Goal: Check status: Check status

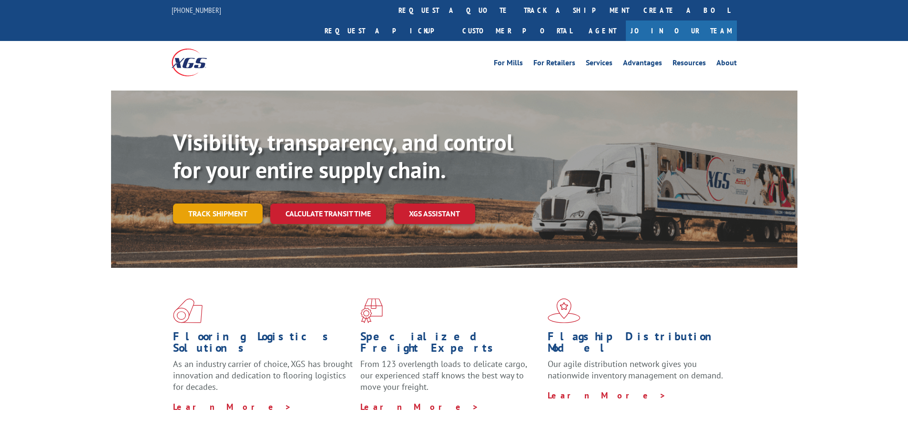
click at [205, 204] on link "Track shipment" at bounding box center [218, 214] width 90 height 20
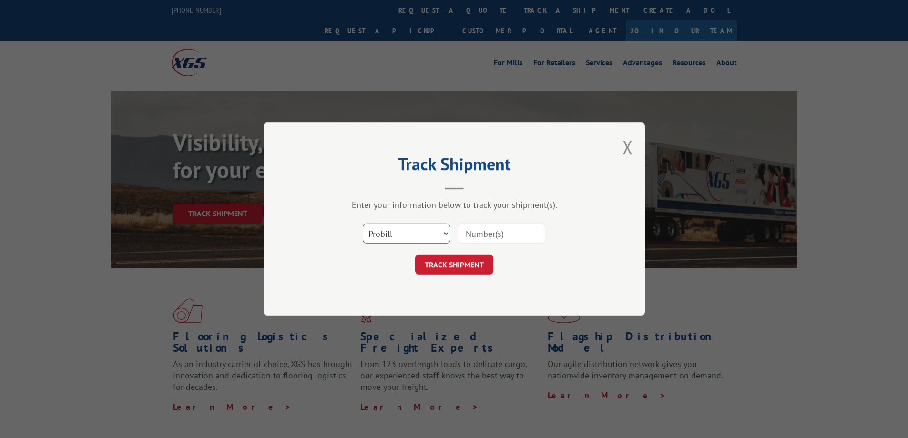
drag, startPoint x: 413, startPoint y: 232, endPoint x: 412, endPoint y: 241, distance: 8.6
click at [413, 232] on select "Select category... Probill BOL PO" at bounding box center [407, 234] width 88 height 20
click at [363, 224] on select "Select category... Probill BOL PO" at bounding box center [407, 234] width 88 height 20
drag, startPoint x: 403, startPoint y: 235, endPoint x: 400, endPoint y: 242, distance: 8.1
click at [403, 235] on select "Select category... Probill BOL PO" at bounding box center [407, 234] width 88 height 20
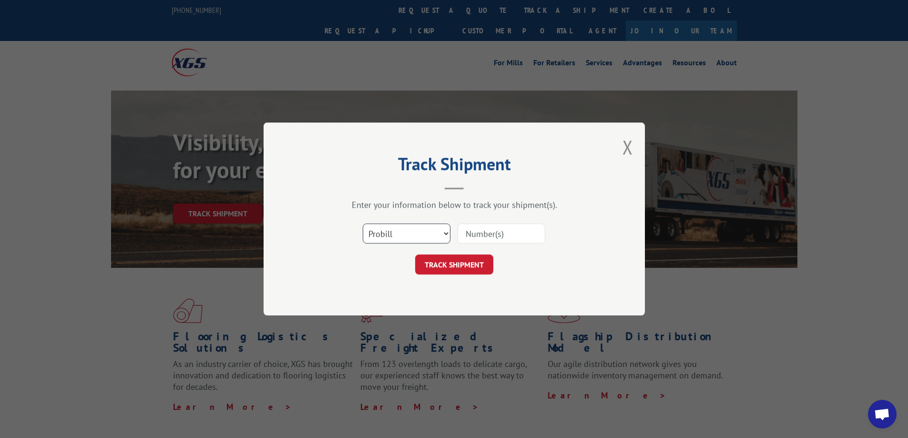
select select "bol"
click at [363, 224] on select "Select category... Probill BOL PO" at bounding box center [407, 234] width 88 height 20
click at [519, 232] on input at bounding box center [502, 234] width 88 height 20
type input "17590551"
click at [477, 275] on div "Track Shipment Enter your information below to track your shipment(s). Select c…" at bounding box center [454, 219] width 381 height 193
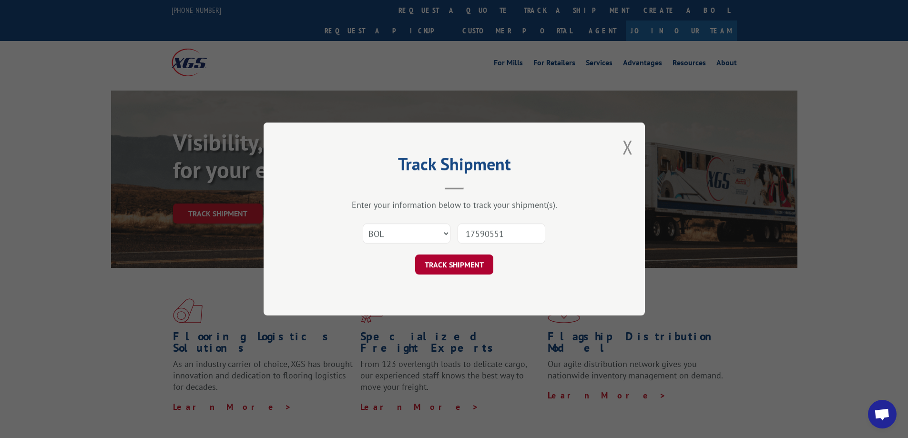
click at [476, 271] on button "TRACK SHIPMENT" at bounding box center [454, 265] width 78 height 20
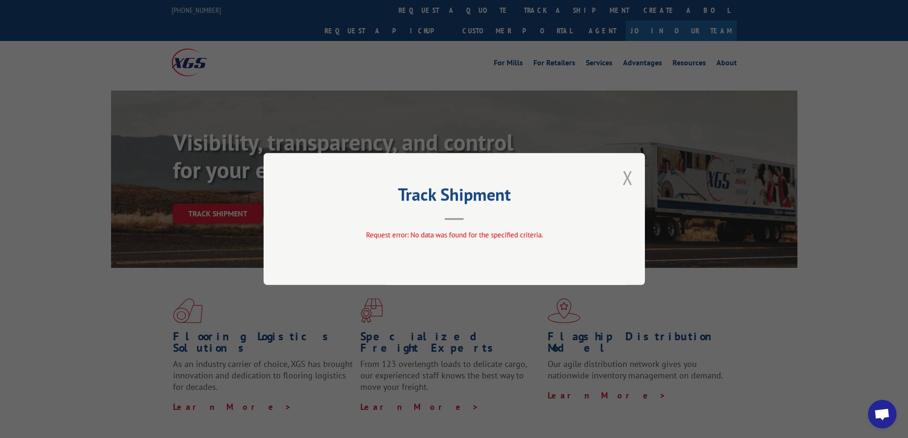
click at [627, 175] on button "Close modal" at bounding box center [628, 177] width 10 height 25
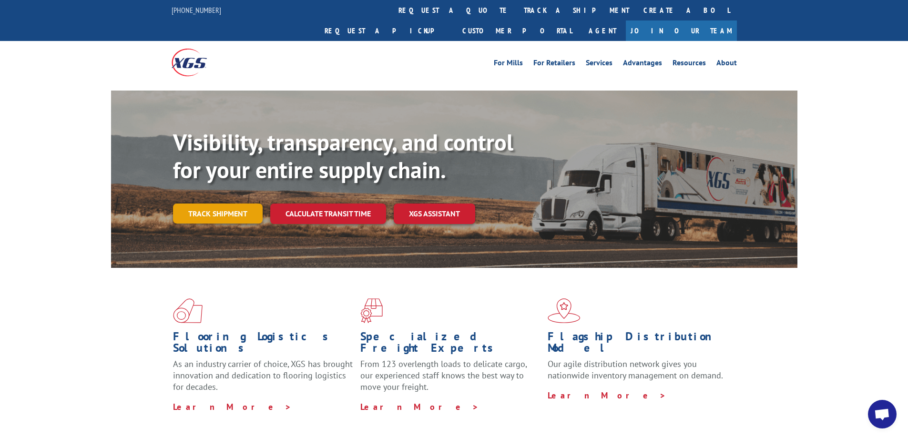
click at [225, 204] on link "Track shipment" at bounding box center [218, 214] width 90 height 20
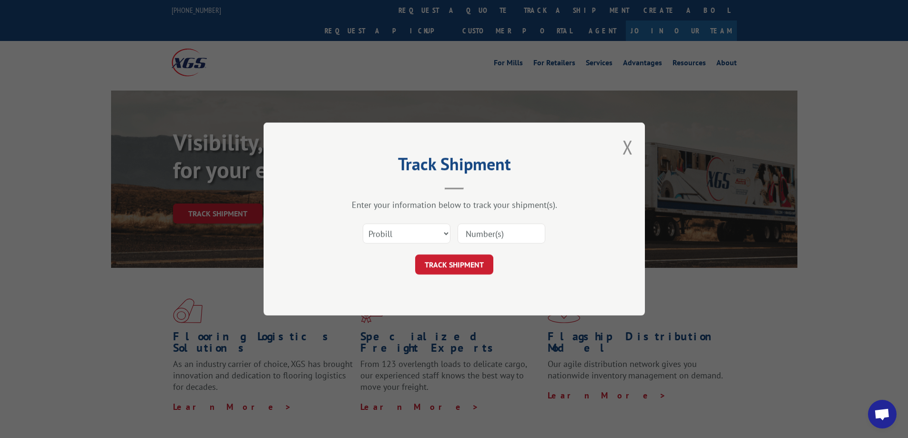
click at [535, 234] on input at bounding box center [502, 234] width 88 height 20
type input "17590551"
click at [472, 264] on button "TRACK SHIPMENT" at bounding box center [454, 265] width 78 height 20
